Goal: Task Accomplishment & Management: Complete application form

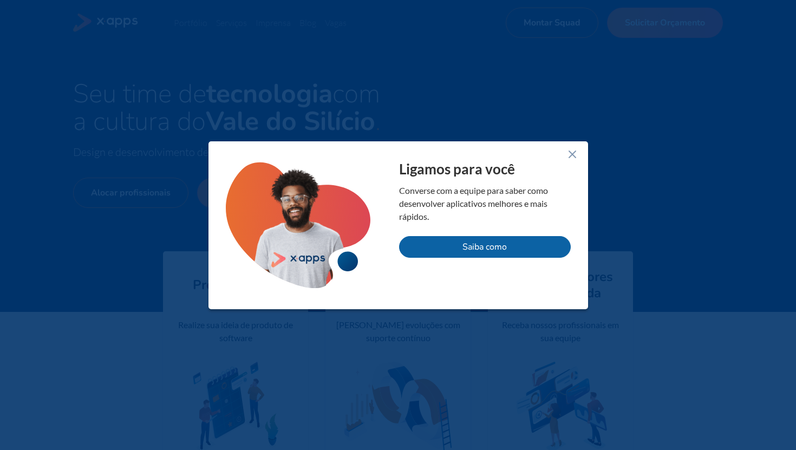
click at [572, 148] on icon at bounding box center [572, 154] width 13 height 13
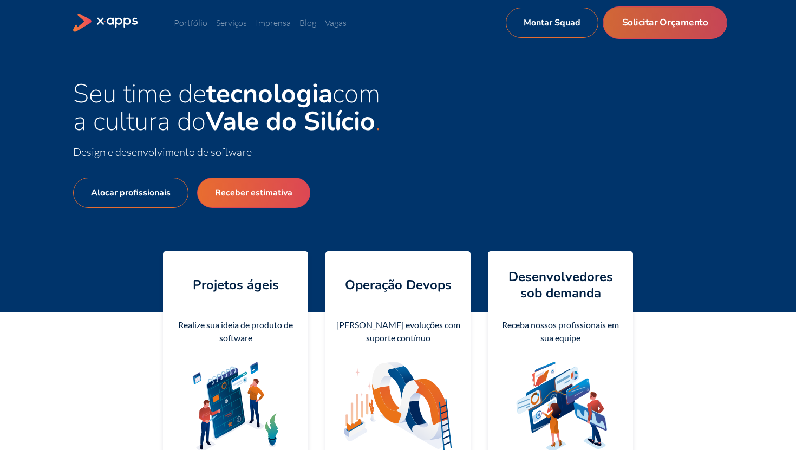
click at [641, 11] on link "Solicitar Orçamento" at bounding box center [665, 22] width 124 height 32
select select "BR"
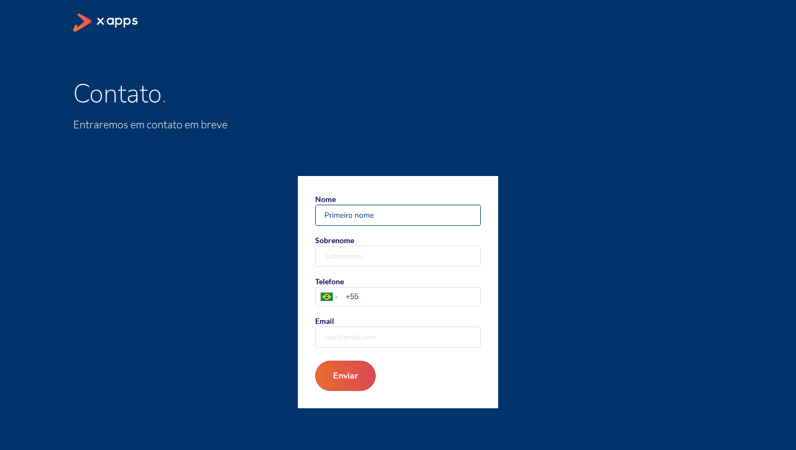
click at [368, 215] on input "Nome" at bounding box center [398, 215] width 165 height 20
paste input "Prezados, escrevo para informar que a empresa Mestres da Web criou um perfil fa…"
type input "Prezados, escrevo para informar que a empresa Mestres da Web criou um perfil fa…"
click at [373, 252] on input "Sobrenome" at bounding box center [398, 256] width 165 height 20
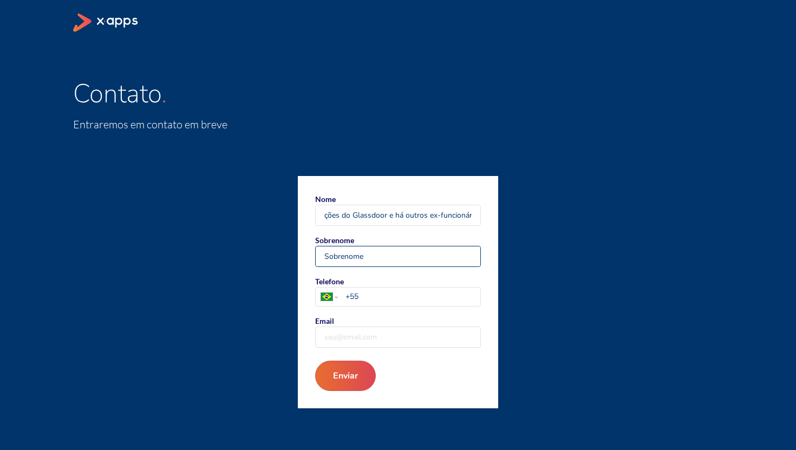
scroll to position [0, 0]
paste input "Prezados, escrevo para informar que a empresa Mestres da Web criou um perfil fa…"
type input "Prezados, escrevo para informar que a empresa Mestres da Web criou um perfil fa…"
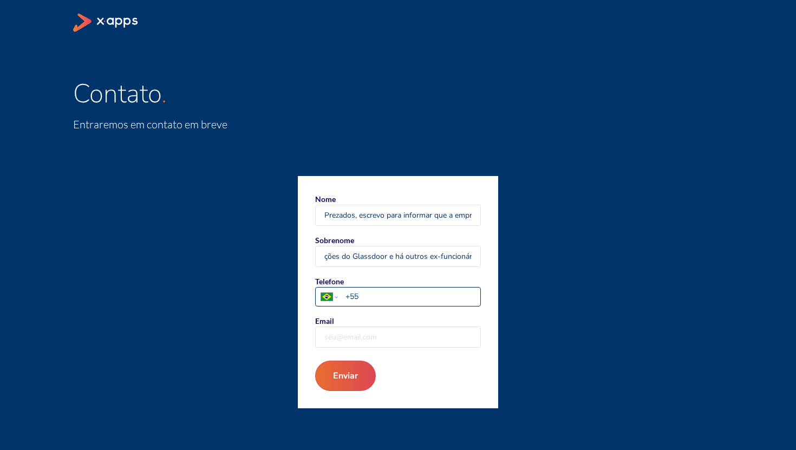
click at [381, 295] on input "+55" at bounding box center [412, 296] width 135 height 11
type input "[PHONE_NUMBER]"
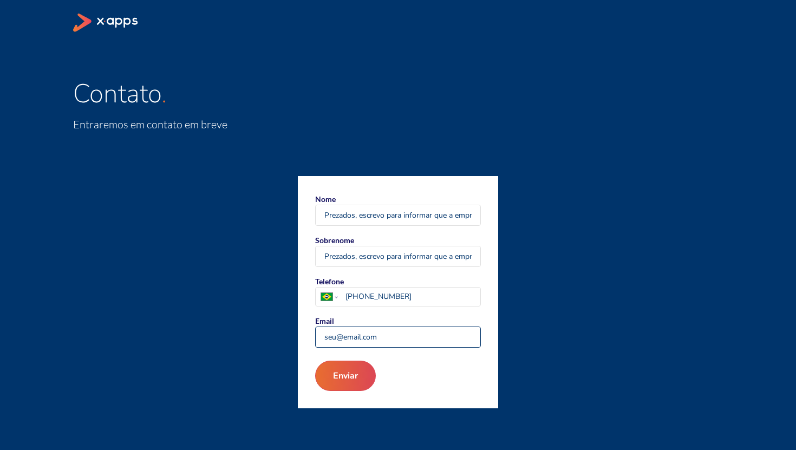
click at [370, 329] on input "Email" at bounding box center [398, 337] width 165 height 20
type input "[EMAIL_ADDRESS][DOMAIN_NAME]"
click at [357, 377] on button "Enviar" at bounding box center [345, 376] width 65 height 32
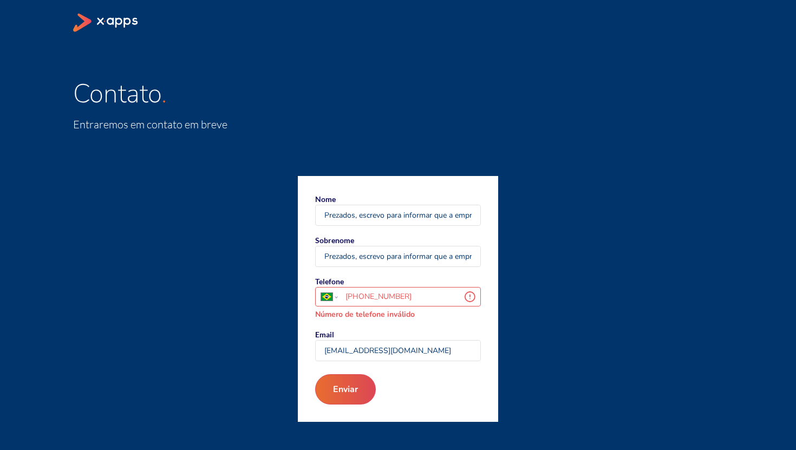
click at [401, 298] on input "[PHONE_NUMBER]" at bounding box center [404, 296] width 119 height 11
type input "[PHONE_NUMBER]"
click at [335, 392] on button "Enviar" at bounding box center [345, 389] width 65 height 32
